Goal: Task Accomplishment & Management: Manage account settings

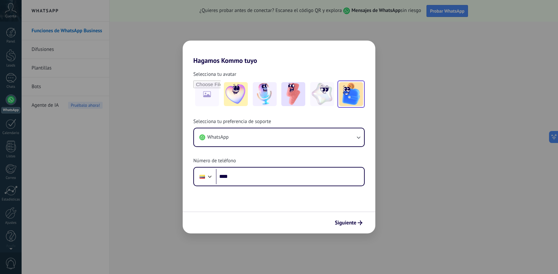
click at [356, 100] on img at bounding box center [351, 94] width 24 height 24
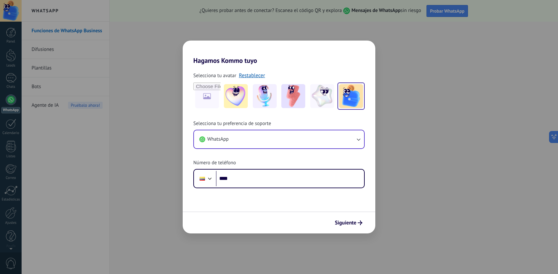
click at [339, 144] on button "WhatsApp" at bounding box center [279, 139] width 170 height 18
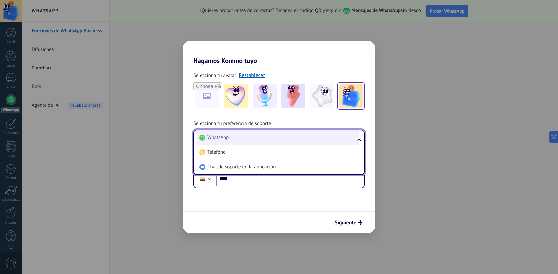
click at [239, 140] on li "WhatsApp" at bounding box center [278, 137] width 162 height 15
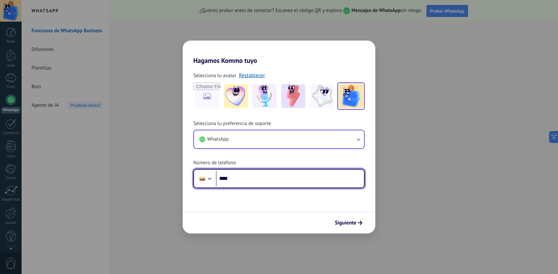
click at [250, 182] on input "****" at bounding box center [290, 178] width 148 height 15
type input "**********"
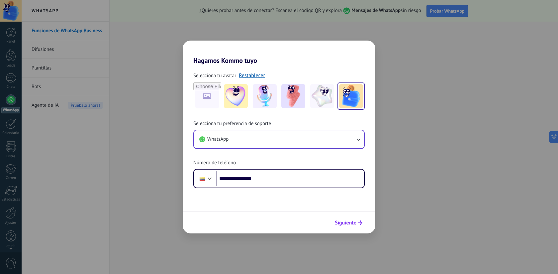
click at [345, 224] on span "Siguiente" at bounding box center [346, 222] width 22 height 5
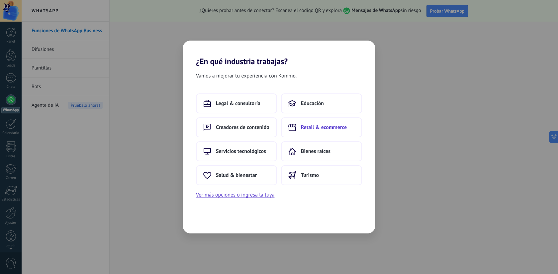
click at [323, 126] on span "Retail & ecommerce" at bounding box center [324, 127] width 46 height 7
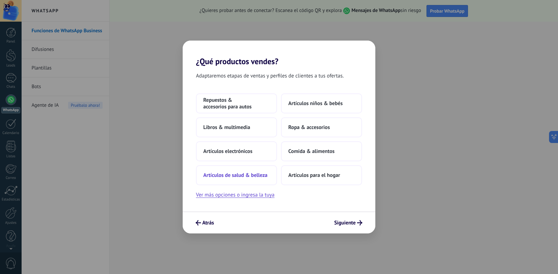
click at [248, 177] on span "Artículos de salud & belleza" at bounding box center [235, 175] width 64 height 7
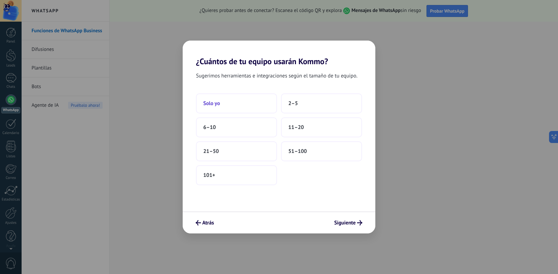
click at [253, 107] on button "Solo yo" at bounding box center [236, 103] width 81 height 20
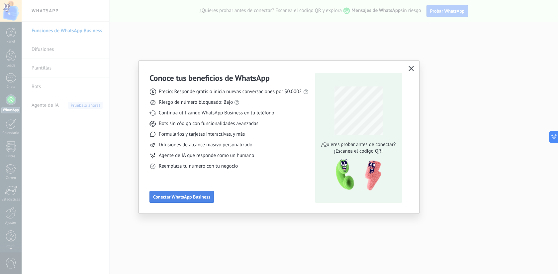
click at [181, 198] on span "Conectar WhatsApp Business" at bounding box center [181, 196] width 57 height 5
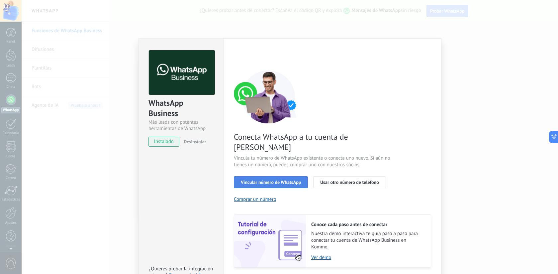
click at [258, 180] on span "Vincular número de WhatsApp" at bounding box center [271, 182] width 60 height 5
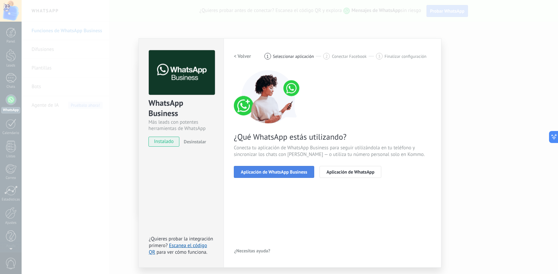
click at [292, 174] on span "Aplicación de WhatsApp Business" at bounding box center [274, 171] width 66 height 5
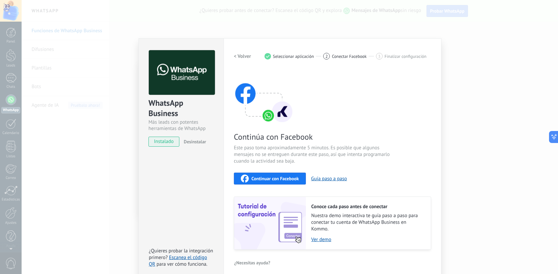
click at [282, 179] on span "Continuar con Facebook" at bounding box center [274, 178] width 47 height 5
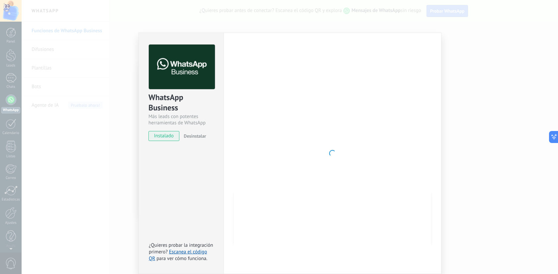
scroll to position [5, 0]
click at [168, 138] on span "instalado" at bounding box center [164, 136] width 30 height 10
click at [307, 119] on div at bounding box center [332, 153] width 197 height 217
click at [313, 156] on div at bounding box center [332, 153] width 197 height 217
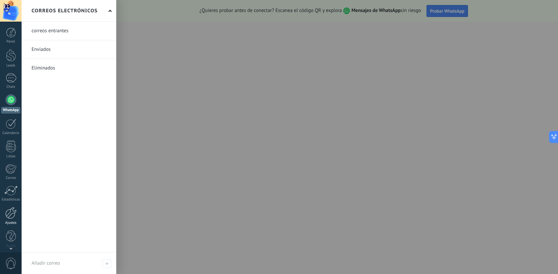
click at [9, 214] on div at bounding box center [10, 213] width 11 height 12
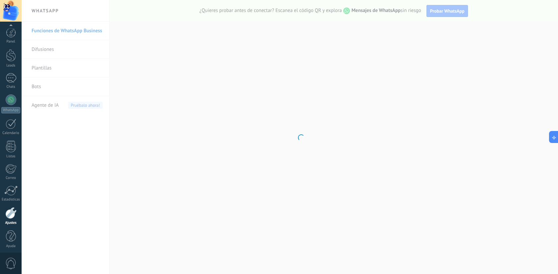
scroll to position [3, 0]
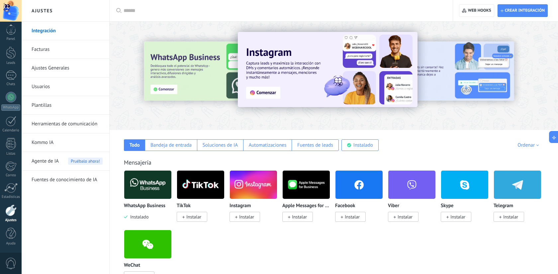
click at [153, 192] on img at bounding box center [147, 184] width 47 height 32
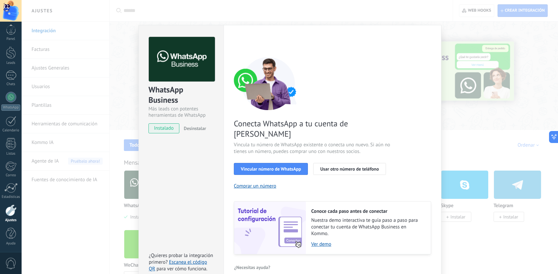
scroll to position [13, 0]
click at [282, 167] on span "Vincular número de WhatsApp" at bounding box center [271, 169] width 60 height 5
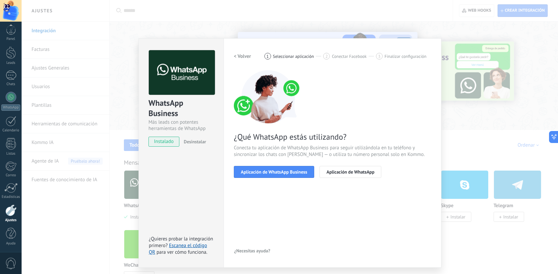
scroll to position [0, 0]
click at [294, 171] on span "Aplicación de WhatsApp Business" at bounding box center [274, 171] width 66 height 5
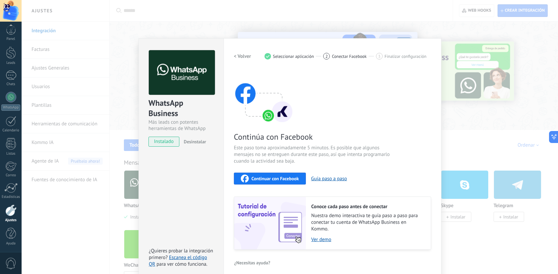
click at [293, 177] on span "Continuar con Facebook" at bounding box center [274, 178] width 47 height 5
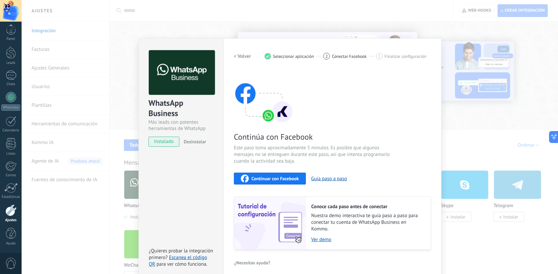
click at [264, 176] on span "Continuar con Facebook" at bounding box center [274, 178] width 47 height 5
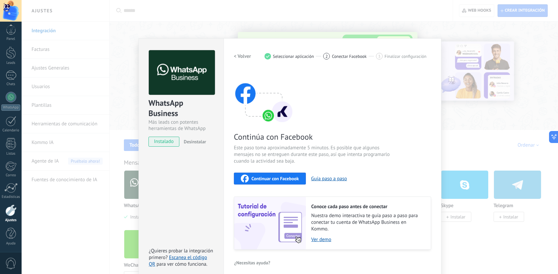
click at [143, 38] on div "WhatsApp Business Más leads con potentes herramientas de WhatsApp instalado Des…" at bounding box center [181, 158] width 85 height 241
click at [240, 53] on h2 "< Volver" at bounding box center [242, 56] width 17 height 6
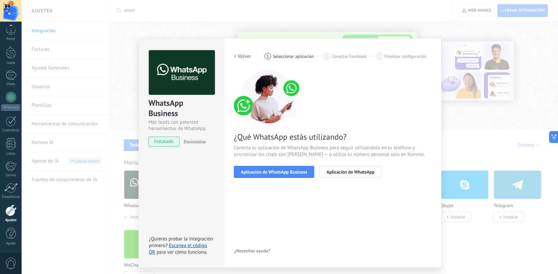
click at [240, 54] on h2 "< Volver" at bounding box center [242, 56] width 17 height 6
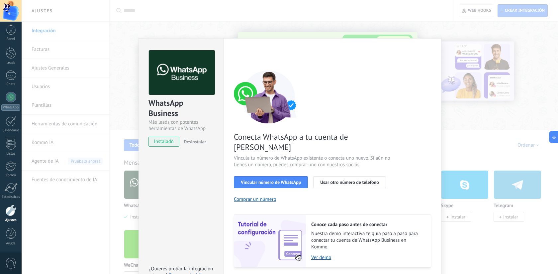
click at [216, 50] on div "WhatsApp Business Más leads con potentes herramientas de WhatsApp instalado Des…" at bounding box center [181, 95] width 85 height 113
click at [20, 79] on link "Chats" at bounding box center [11, 78] width 22 height 16
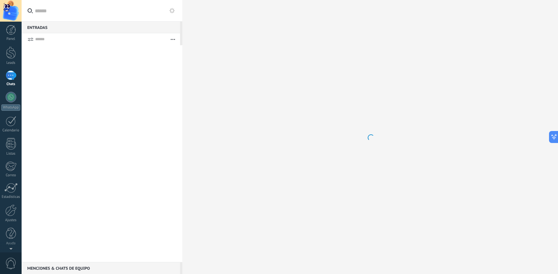
click at [15, 77] on div at bounding box center [11, 75] width 11 height 10
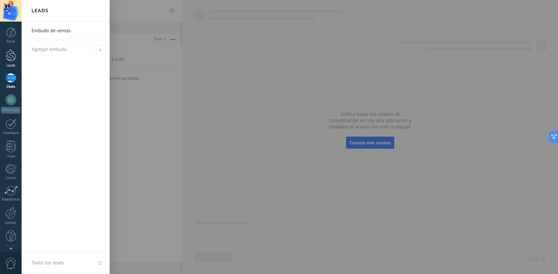
click at [13, 61] on link "Leads" at bounding box center [11, 58] width 22 height 19
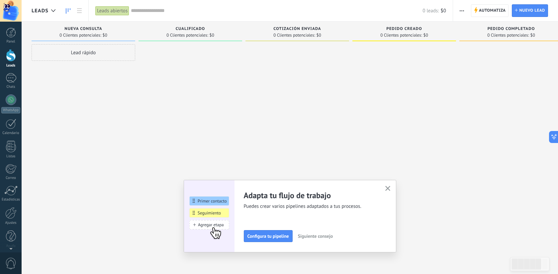
click at [390, 188] on icon "button" at bounding box center [387, 188] width 5 height 5
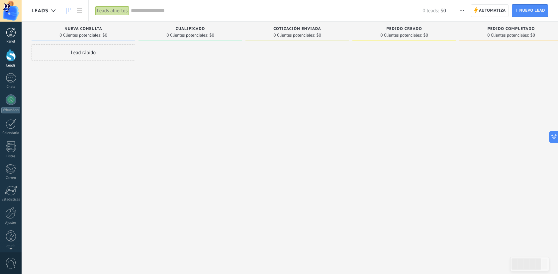
click at [11, 38] on link "Panel" at bounding box center [11, 36] width 22 height 16
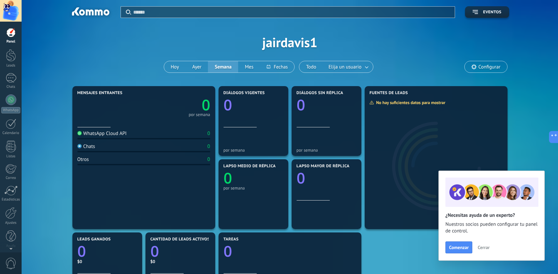
click at [310, 45] on div "Aplicar Eventos jairdavis1 [DATE] [DATE] Semana Mes Todo Elija un usuario Confi…" at bounding box center [290, 42] width 516 height 84
click at [500, 68] on span "Configurar" at bounding box center [489, 67] width 22 height 6
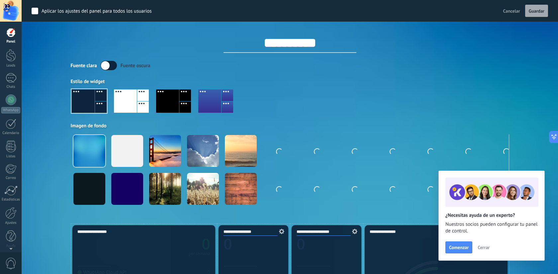
click at [332, 38] on input "**********" at bounding box center [290, 43] width 133 height 20
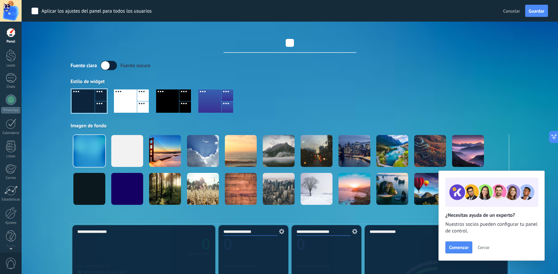
type input "*"
drag, startPoint x: 332, startPoint y: 38, endPoint x: 321, endPoint y: 40, distance: 11.0
click at [321, 40] on input "text" at bounding box center [290, 43] width 133 height 20
type input "**********"
click at [540, 11] on span "Guardar" at bounding box center [537, 11] width 16 height 5
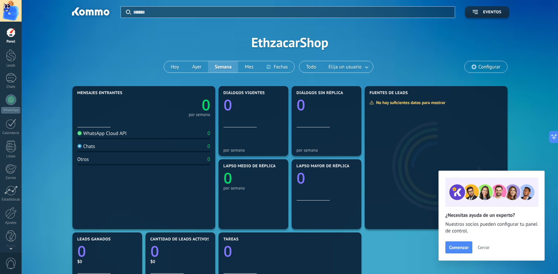
click at [478, 247] on span "Cerrar" at bounding box center [484, 247] width 12 height 5
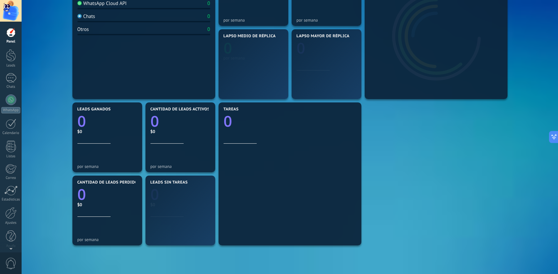
scroll to position [141, 0]
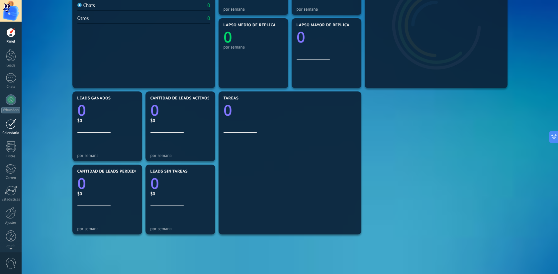
click at [9, 130] on link "Calendario" at bounding box center [11, 127] width 22 height 17
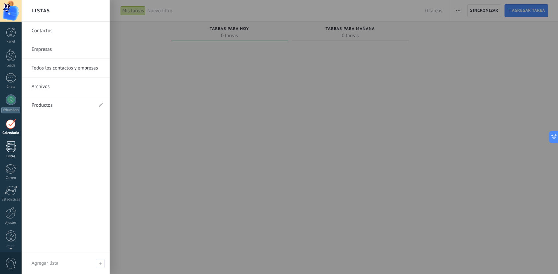
click at [10, 149] on div at bounding box center [11, 146] width 10 height 12
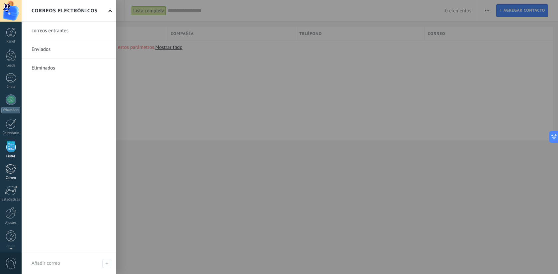
click at [13, 175] on link "Correo" at bounding box center [11, 172] width 22 height 16
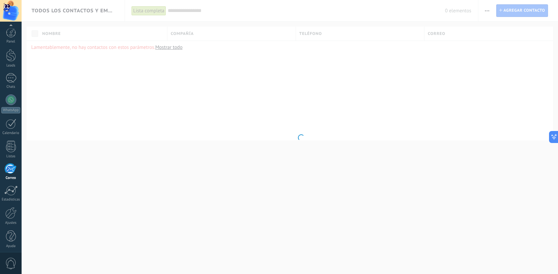
scroll to position [3, 0]
click at [13, 185] on div at bounding box center [10, 188] width 13 height 10
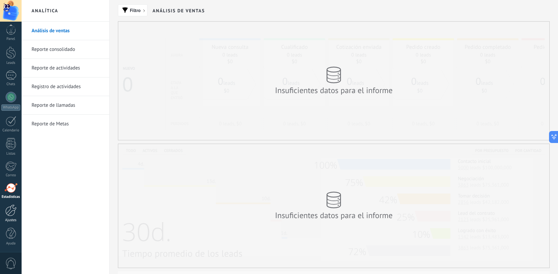
click at [15, 218] on div "Ajustes" at bounding box center [10, 220] width 19 height 4
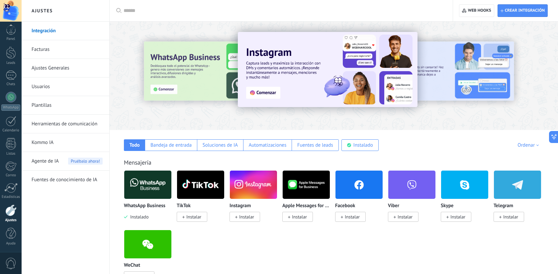
click at [159, 189] on img at bounding box center [147, 184] width 47 height 32
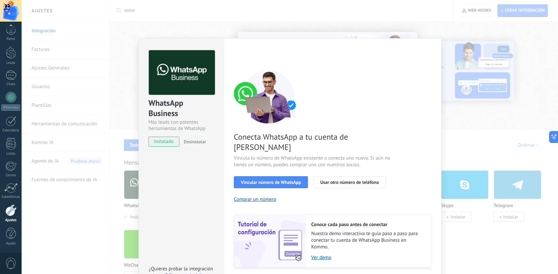
click at [182, 182] on div "WhatsApp Business Más leads con potentes herramientas de WhatsApp instalado Des…" at bounding box center [181, 167] width 85 height 259
click at [313, 203] on div "Conecta WhatsApp a tu cuenta de Kommo Vincula tu número de WhatsApp existente o…" at bounding box center [332, 168] width 197 height 197
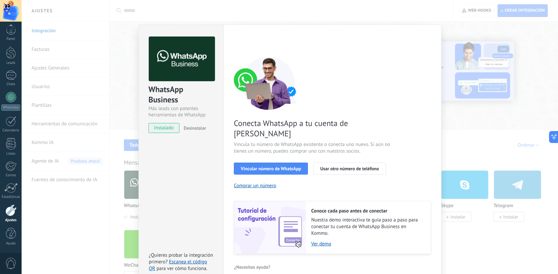
scroll to position [13, 0]
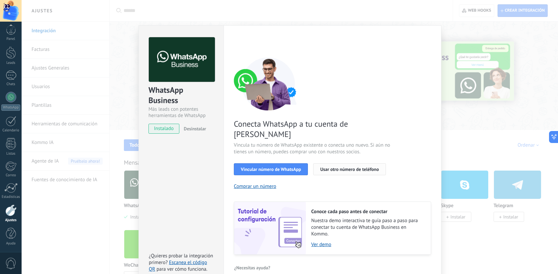
click at [369, 167] on span "Usar otro número de teléfono" at bounding box center [349, 169] width 58 height 5
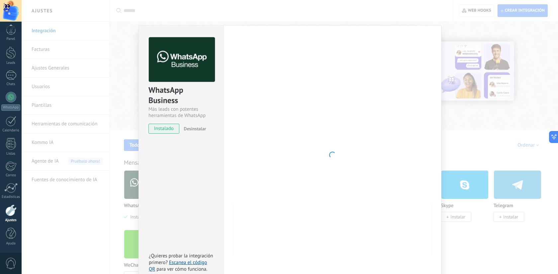
click at [394, 21] on div "WhatsApp Business Más leads con potentes herramientas de WhatsApp instalado Des…" at bounding box center [290, 137] width 536 height 274
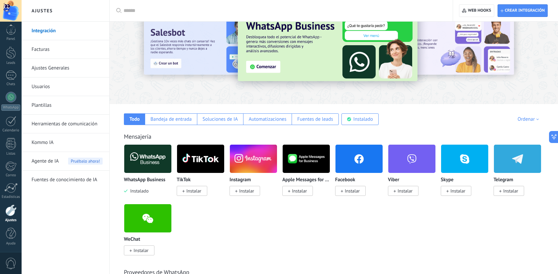
scroll to position [28, 0]
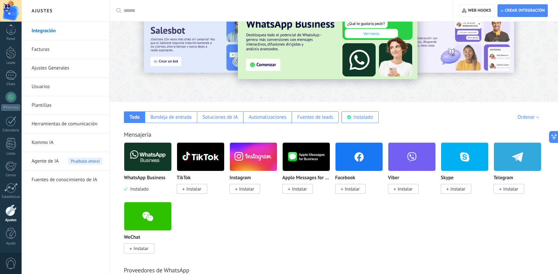
click at [250, 191] on span "Instalar" at bounding box center [246, 189] width 15 height 6
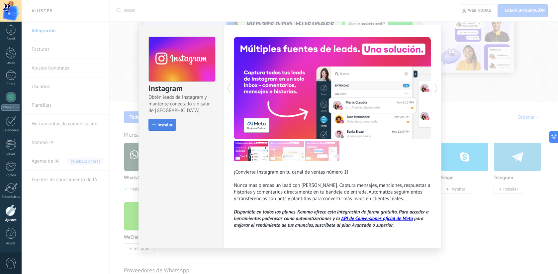
click at [163, 123] on span "Instalar" at bounding box center [164, 124] width 15 height 5
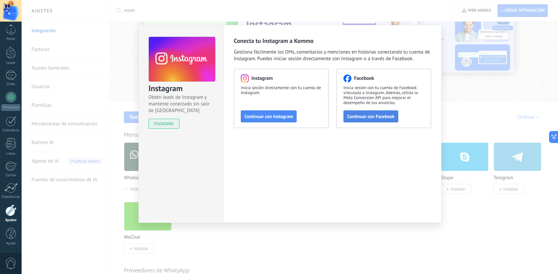
click at [366, 119] on span "Continuar con Facebook" at bounding box center [370, 116] width 47 height 5
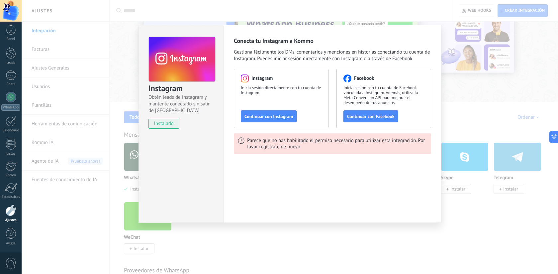
click at [452, 223] on div "Instagram Obtén leads de Instagram y mantente conectado sin salir de Kommo inst…" at bounding box center [290, 137] width 536 height 274
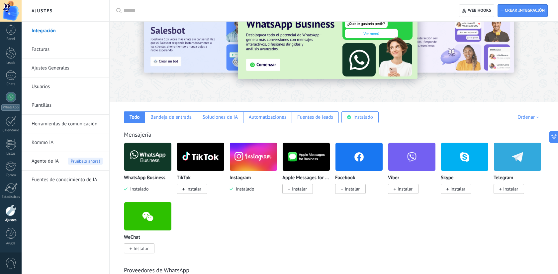
click at [353, 187] on span "Instalar" at bounding box center [352, 189] width 15 height 6
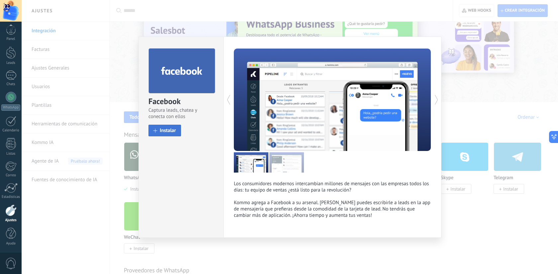
click at [169, 134] on button "Instalar" at bounding box center [164, 131] width 33 height 12
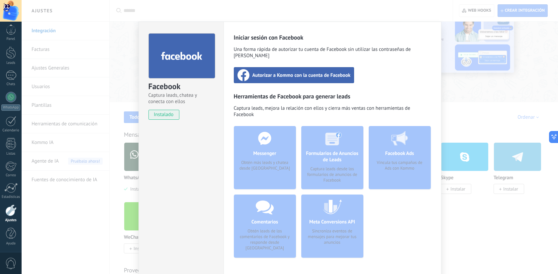
click at [335, 74] on div "Autorizar a Kommo con la cuenta de Facebook" at bounding box center [294, 75] width 121 height 16
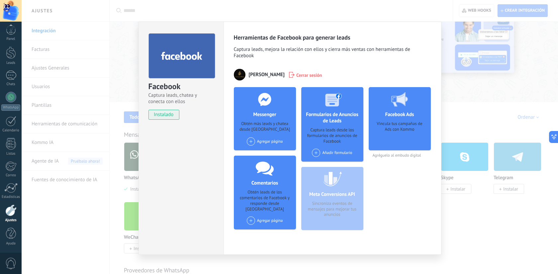
click at [414, 138] on div "Vincula tus campañas de Ads con Kommo" at bounding box center [399, 133] width 51 height 25
click at [406, 120] on div "Facebook Ads Vincula tus campañas de Ads con Kommo" at bounding box center [400, 118] width 62 height 63
click at [403, 123] on div "Vincula tus campañas de Ads con Kommo" at bounding box center [399, 133] width 51 height 25
click at [403, 131] on div "Vincula tus campañas de Ads con Kommo" at bounding box center [399, 133] width 51 height 25
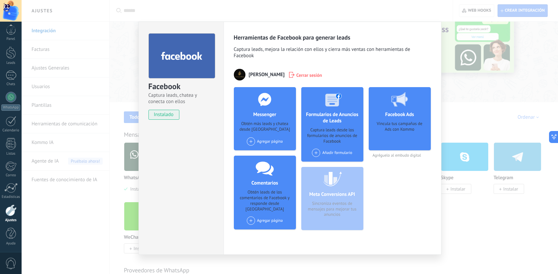
click at [280, 140] on div "Agregar página" at bounding box center [265, 141] width 36 height 8
click at [326, 151] on div "Añadir formulario" at bounding box center [332, 152] width 40 height 8
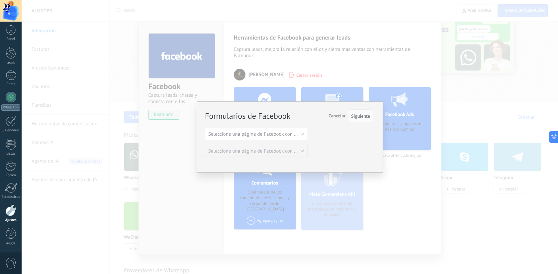
click at [336, 117] on span "Cancelar" at bounding box center [336, 116] width 17 height 6
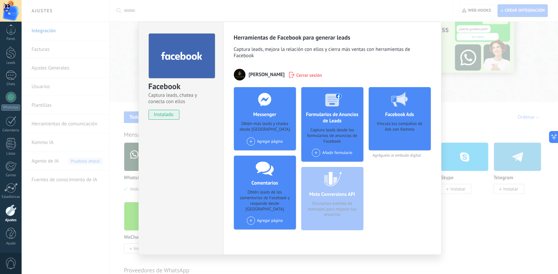
click at [270, 216] on div "Agregar página" at bounding box center [265, 220] width 36 height 8
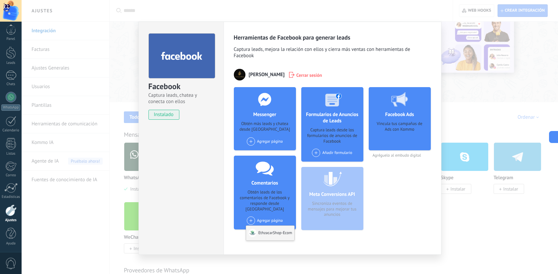
click at [276, 226] on div "EthzacarShop-Ecom" at bounding box center [270, 233] width 48 height 15
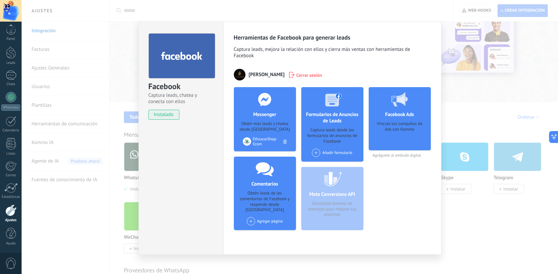
click at [263, 140] on div "EthzacarShop-Ecom" at bounding box center [268, 142] width 31 height 10
click at [343, 209] on div "Meta Conversions API Sincroniza eventos de mensajes para mejorar tus anuncios" at bounding box center [332, 198] width 62 height 63
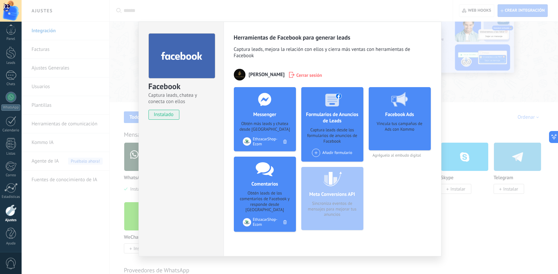
click at [117, 60] on div "Facebook Captura leads, chatea y conecta con ellos instalado Desinstalar Herram…" at bounding box center [290, 137] width 536 height 274
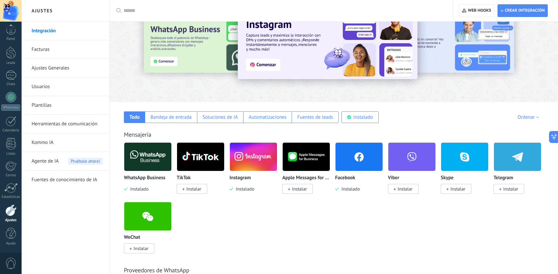
click at [254, 158] on img at bounding box center [253, 156] width 47 height 32
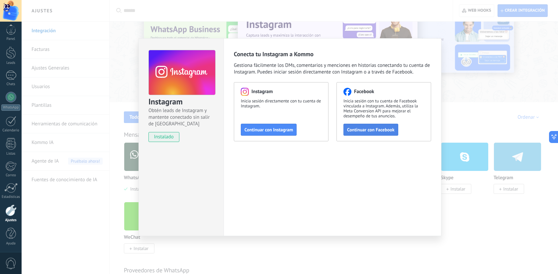
click at [386, 131] on span "Continuar con Facebook" at bounding box center [370, 129] width 47 height 5
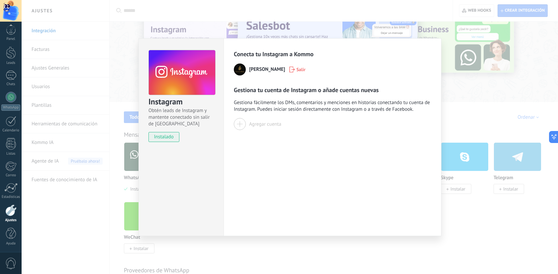
click at [299, 168] on div "Conecta tu Instagram a [PERSON_NAME] [PERSON_NAME] tu cuenta de Instagram o aña…" at bounding box center [333, 137] width 218 height 198
click at [335, 147] on div "Conecta tu Instagram a [PERSON_NAME] [PERSON_NAME] tu cuenta de Instagram o aña…" at bounding box center [333, 137] width 218 height 198
click at [303, 107] on span "Gestiona fácilmente los DMs, comentarios y menciones en historias conectando tu…" at bounding box center [332, 105] width 197 height 13
click at [271, 122] on div "Agregar cuenta" at bounding box center [265, 124] width 32 height 6
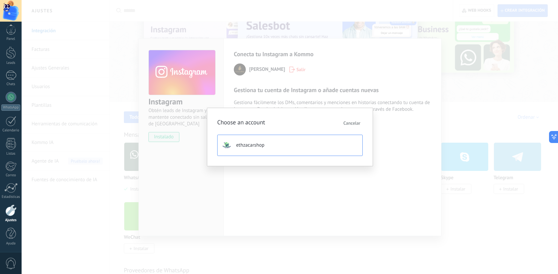
click at [274, 144] on button "ethzacarshop" at bounding box center [289, 145] width 145 height 21
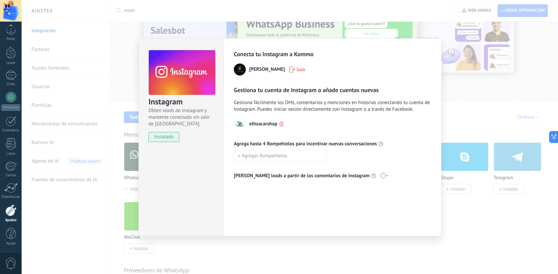
click at [378, 261] on div "Instagram Obtén leads de Instagram y mantente conectado sin salir de Kommo inst…" at bounding box center [290, 137] width 536 height 274
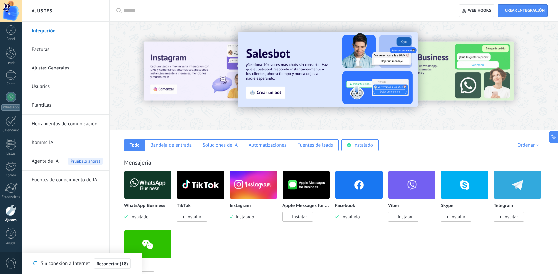
scroll to position [0, 0]
click at [11, 209] on div at bounding box center [10, 210] width 11 height 12
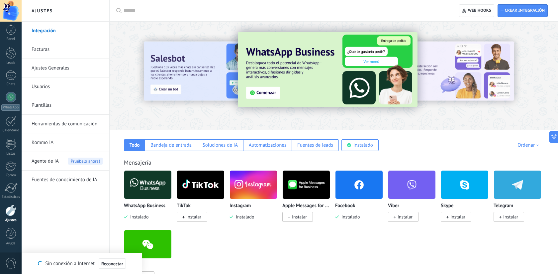
click at [156, 185] on img at bounding box center [147, 184] width 47 height 32
click at [150, 207] on p "WhatsApp Business" at bounding box center [145, 206] width 42 height 6
click at [156, 192] on img at bounding box center [147, 184] width 47 height 32
click at [160, 181] on img at bounding box center [147, 184] width 47 height 32
